Goal: Transaction & Acquisition: Book appointment/travel/reservation

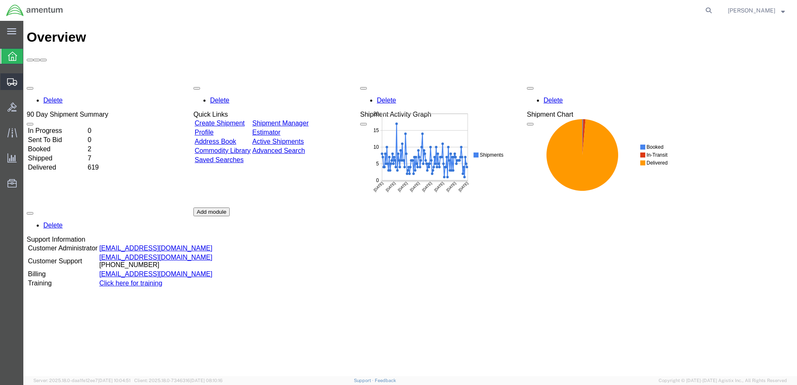
click at [0, 0] on span "Create Shipment" at bounding box center [0, 0] width 0 height 0
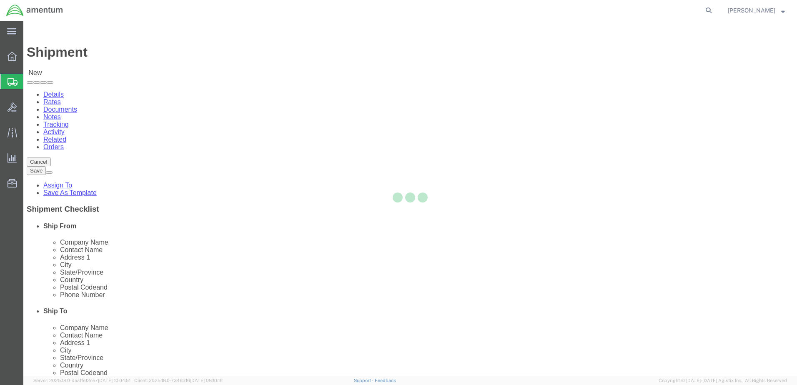
select select
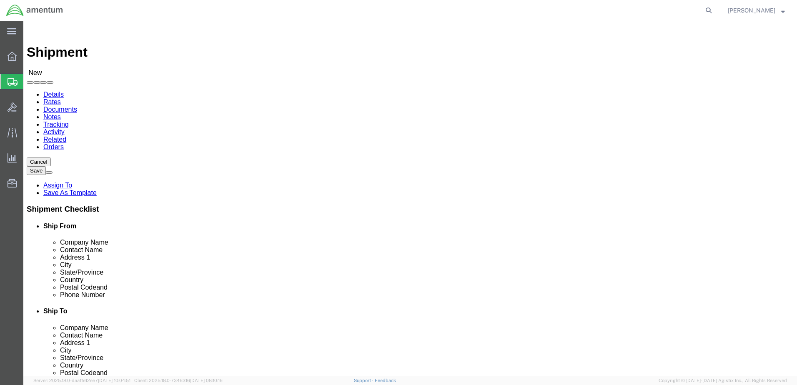
select select "MYPROFILE"
select select "CA"
type input "emi"
select select "49931"
select select "FL"
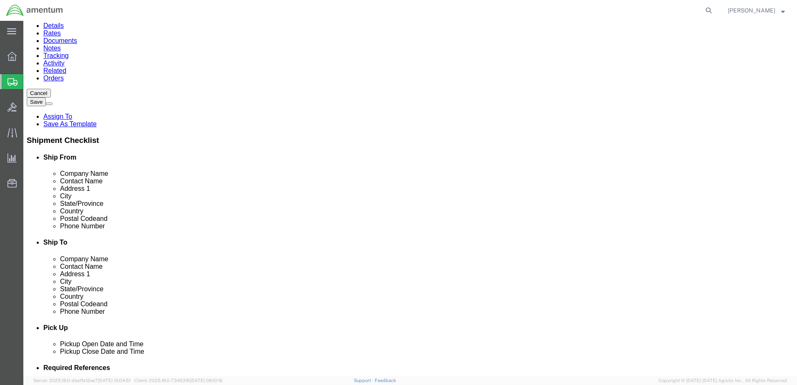
scroll to position [28, 0]
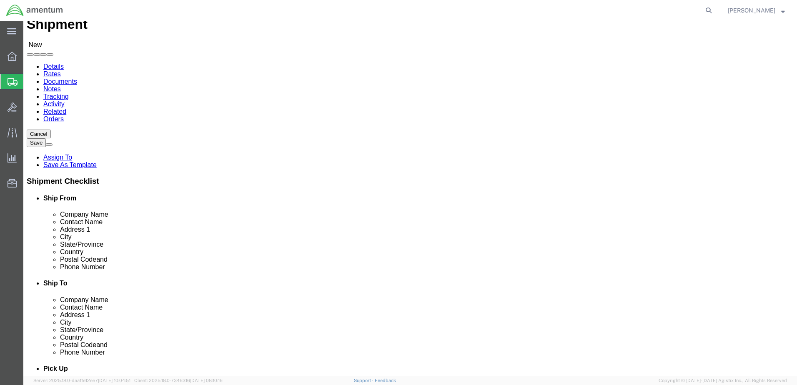
drag, startPoint x: 458, startPoint y: 147, endPoint x: 400, endPoint y: 150, distance: 58.0
click div "Location [GEOGRAPHIC_DATA], [GEOGRAPHIC_DATA] My Profile Location [PHONE_NUMBER…"
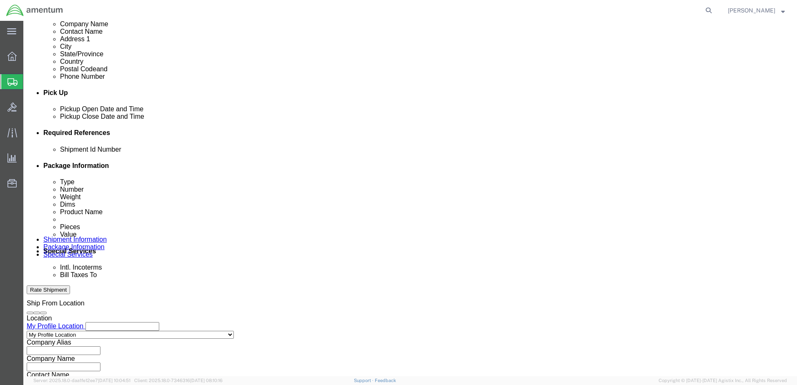
scroll to position [334, 0]
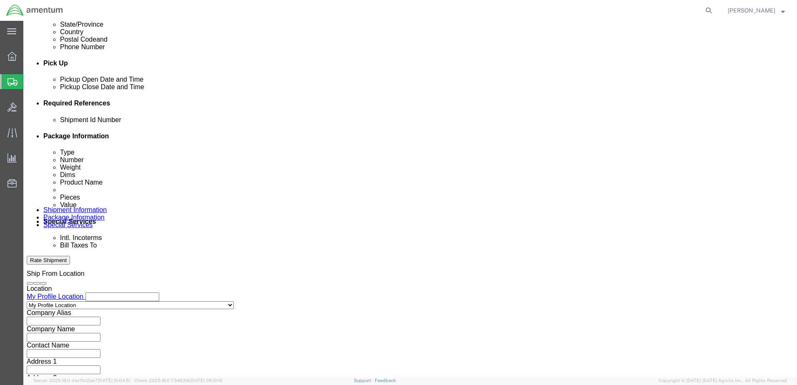
type input "[PERSON_NAME] / AVONICS"
click button "Add reference"
click div "Shipment Id Number"
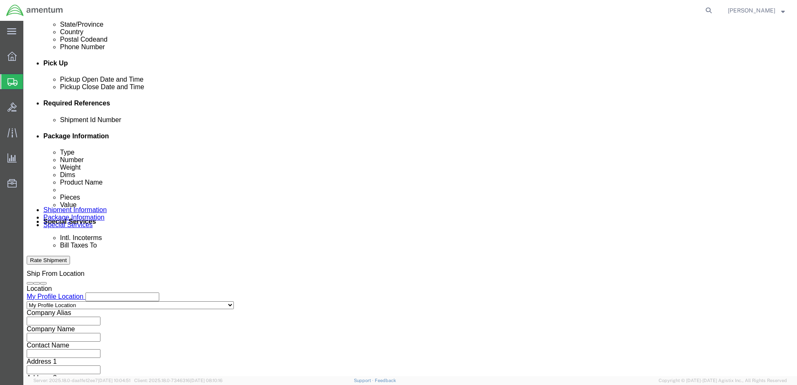
click input "text"
type input "09032025A"
click select "Select Account Type Activity ID Airline Appointment Number ASN Batch Request # …"
select select "DEPT"
click select "Select Account Type Activity ID Airline Appointment Number ASN Batch Request # …"
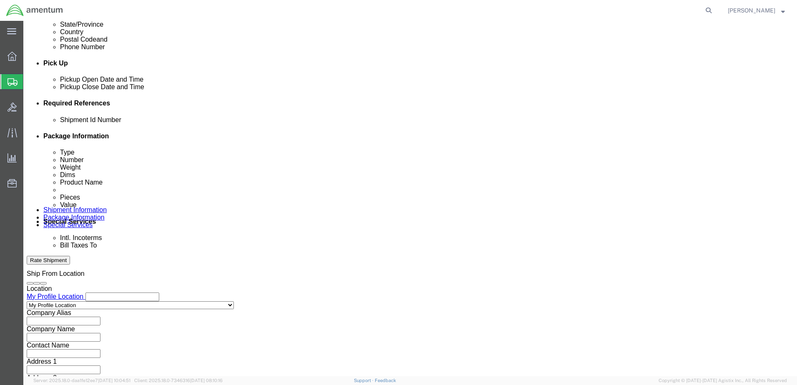
click input "text"
type input "CBP"
click select "Select Account Type Activity ID Airline Appointment Number ASN Batch Request # …"
select select "PROJNUM"
click select "Select Account Type Activity ID Airline Appointment Number ASN Batch Request # …"
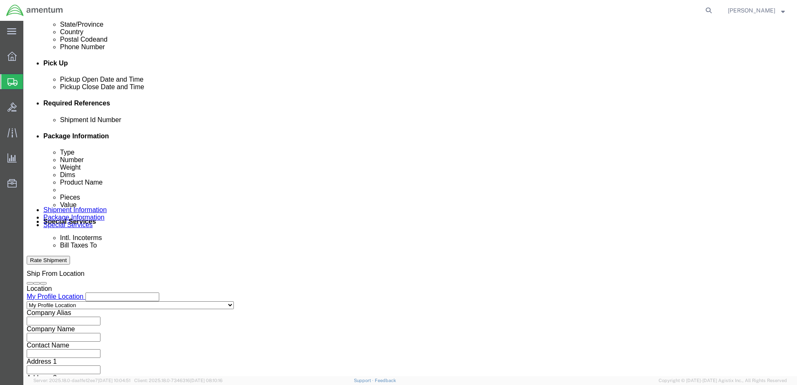
paste input "AME-2025-IP01-FO013-2219-NAMC-Z000"
type input "AME-2025-IP01-FO013-2219-NAMC-Z000"
click select "Select Account Type Activity ID Airline Appointment Number ASN Batch Request # …"
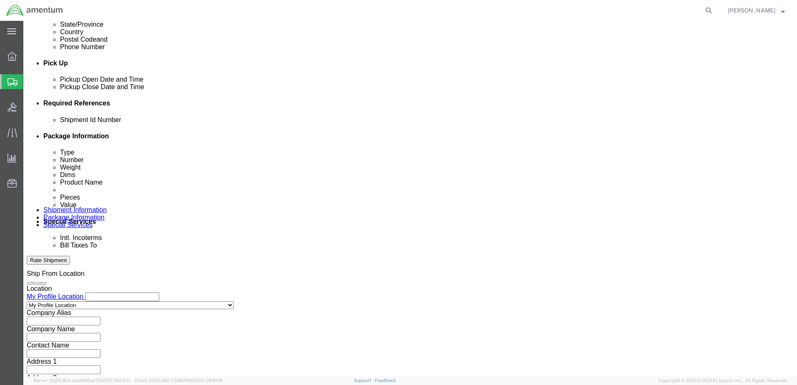
select select "CUSTREF"
click select "Select Account Type Activity ID Airline Appointment Number ASN Batch Request # …"
click input "text"
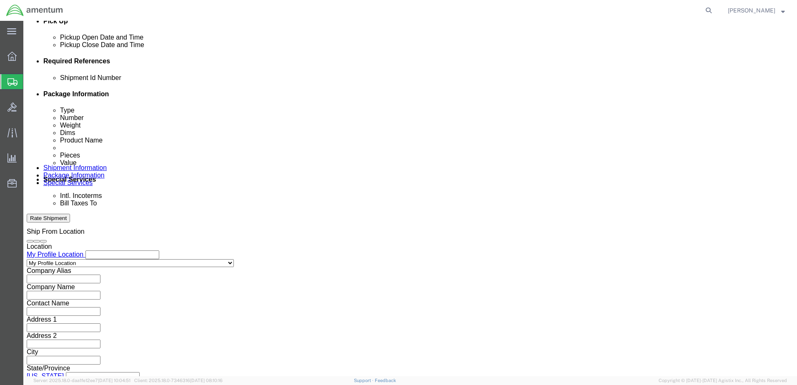
scroll to position [376, 0]
type input "Interface Cable"
click button "Continue"
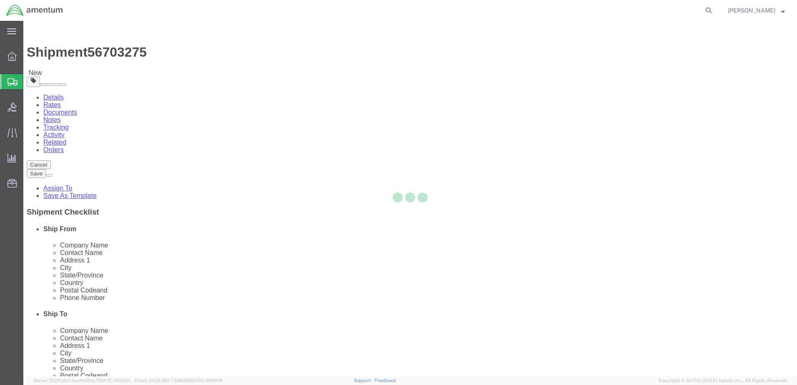
select select "CBOX"
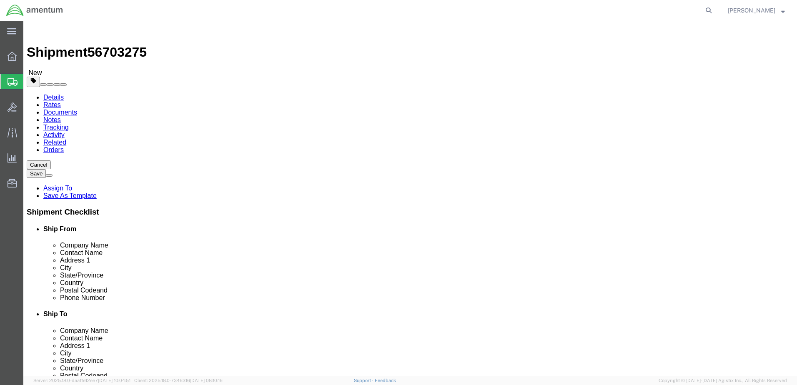
click input "text"
type input "9"
type input "8"
type input "12"
drag, startPoint x: 116, startPoint y: 194, endPoint x: 100, endPoint y: 195, distance: 16.3
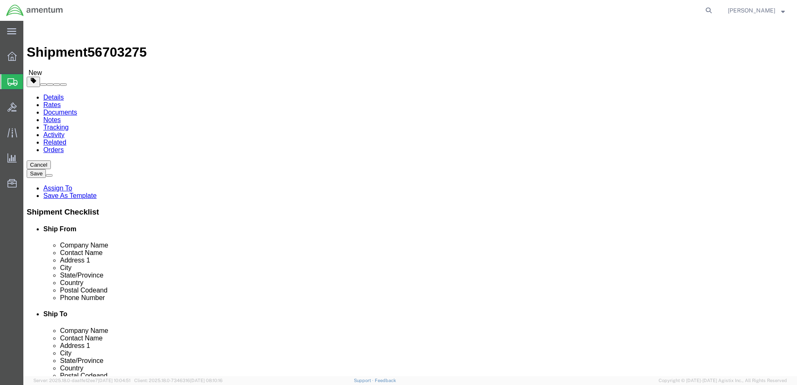
click div "Weight 0.00 Select kgs lbs Ship. t°"
type input "1.0"
click link "Add Content"
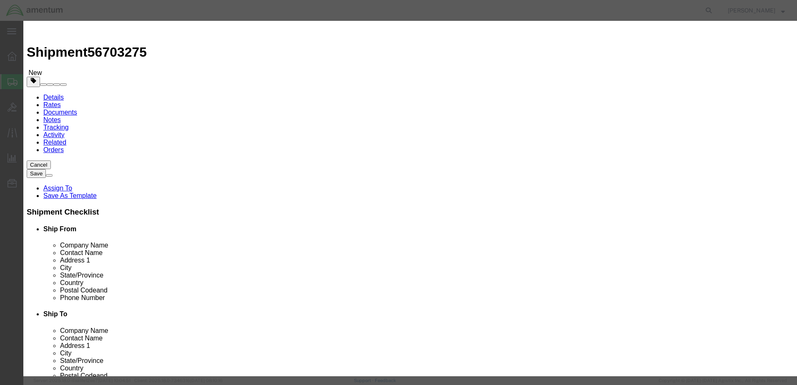
click input "text"
type input "Interface Cable"
drag, startPoint x: 259, startPoint y: 83, endPoint x: 224, endPoint y: 83, distance: 34.6
click div "Pieces 0 Select Bag Barrels 100Board Feet Bottle Box Blister Pack Carats Can Ca…"
type input "1"
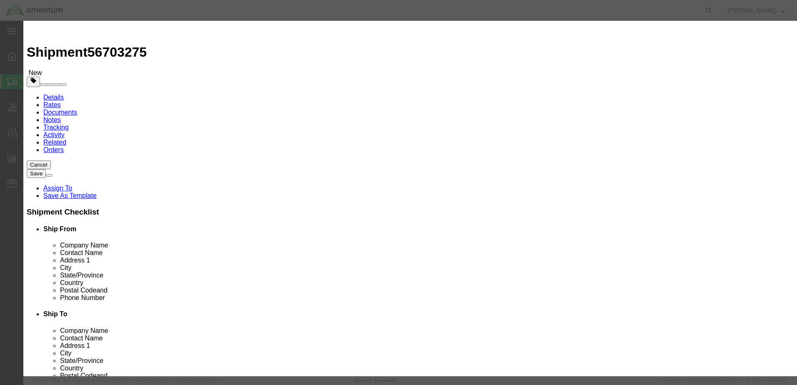
click div "Commodity library Product Name Interface Cable Pieces 1 Select Bag Barrels 100B…"
click input "text"
type input "100.00"
click button "Save & Close"
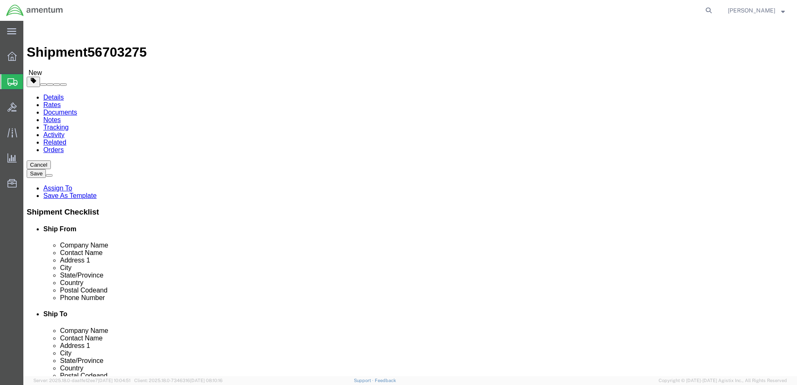
click button "Rate Shipment"
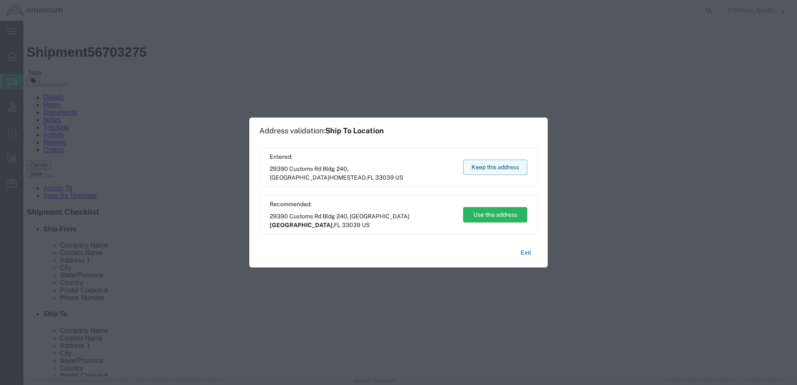
click at [487, 168] on button "Keep this address" at bounding box center [495, 167] width 64 height 15
